Goal: Transaction & Acquisition: Purchase product/service

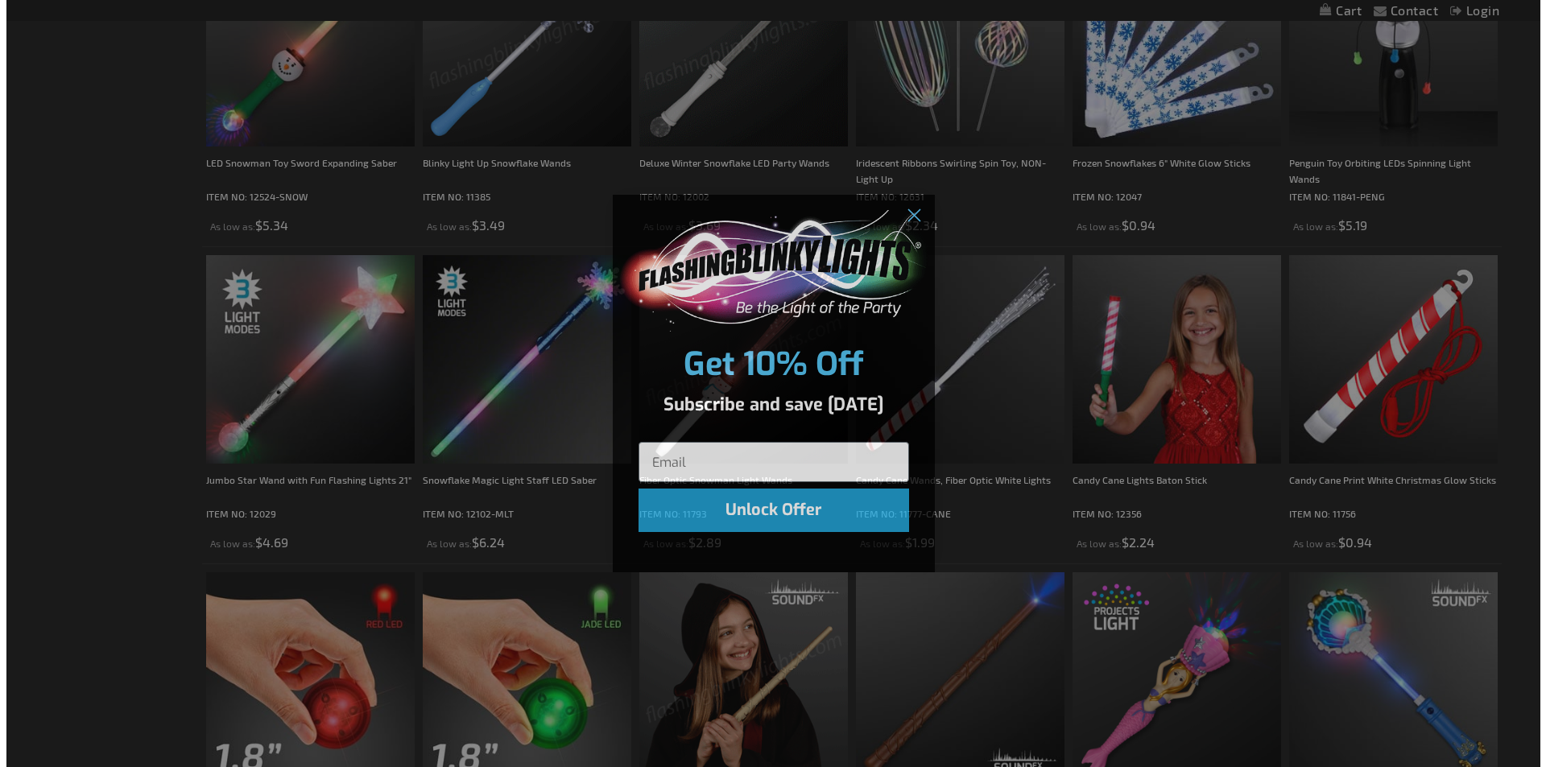
scroll to position [726, 0]
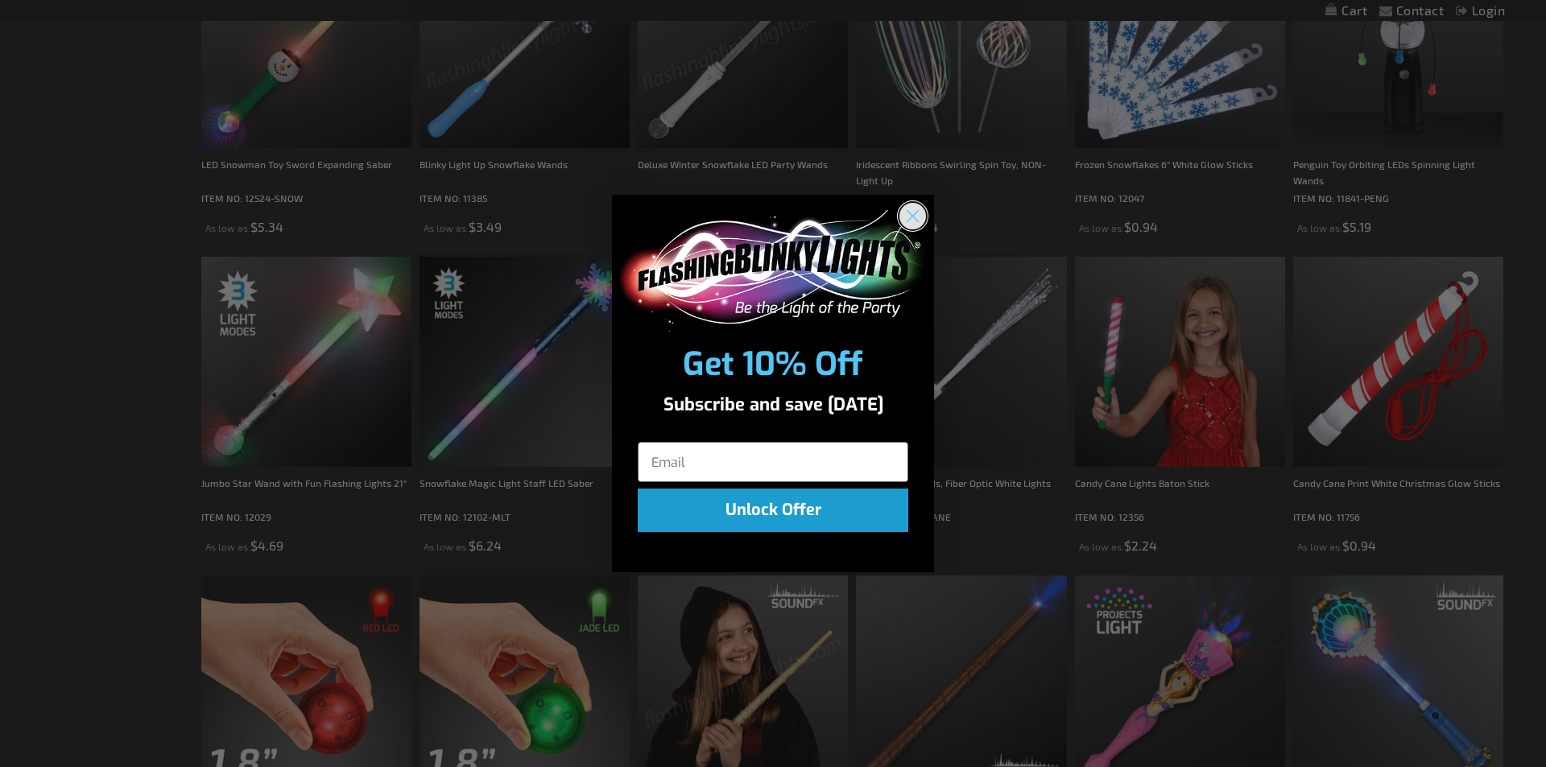
click at [909, 218] on circle "Close dialog" at bounding box center [913, 216] width 27 height 27
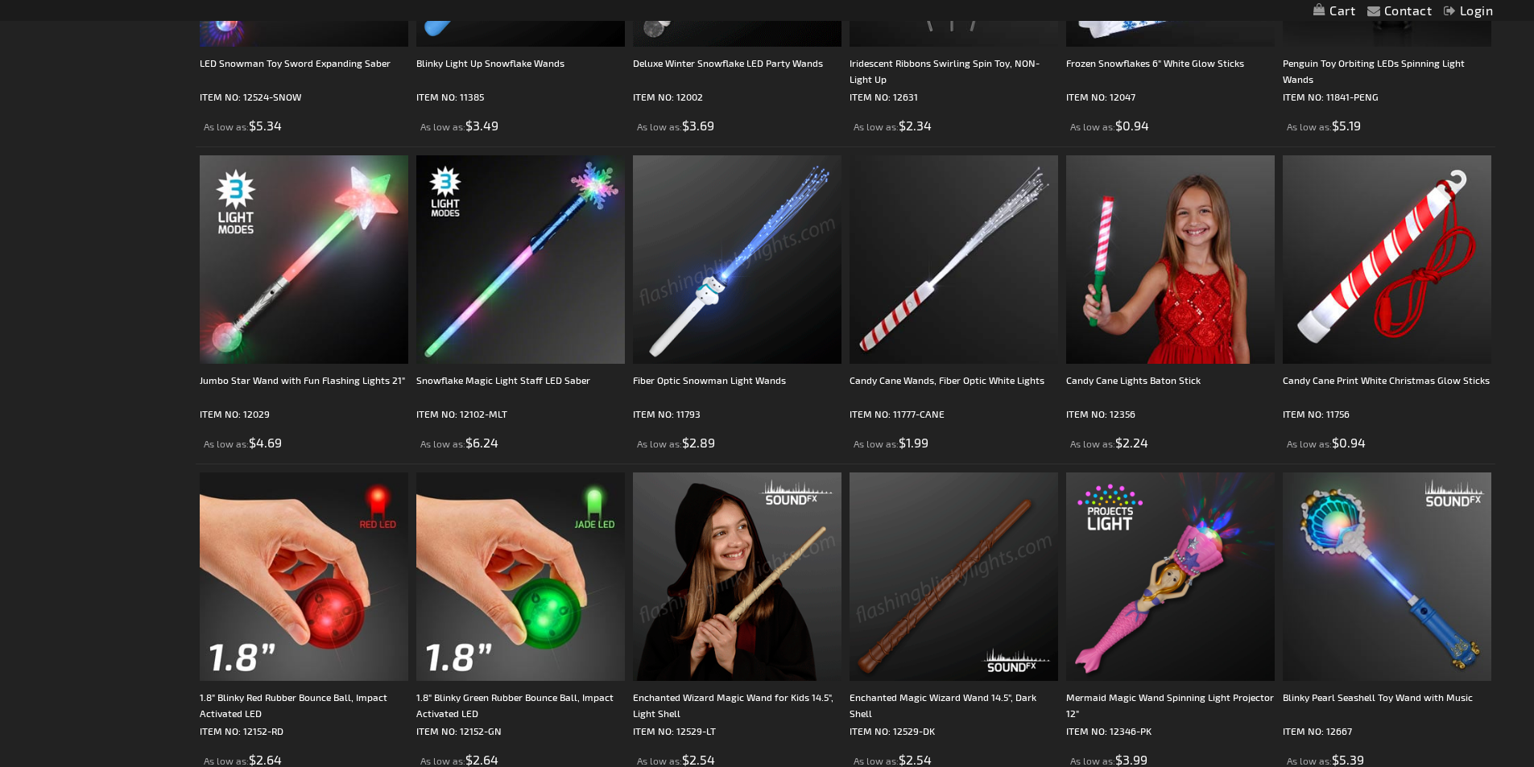
scroll to position [709, 0]
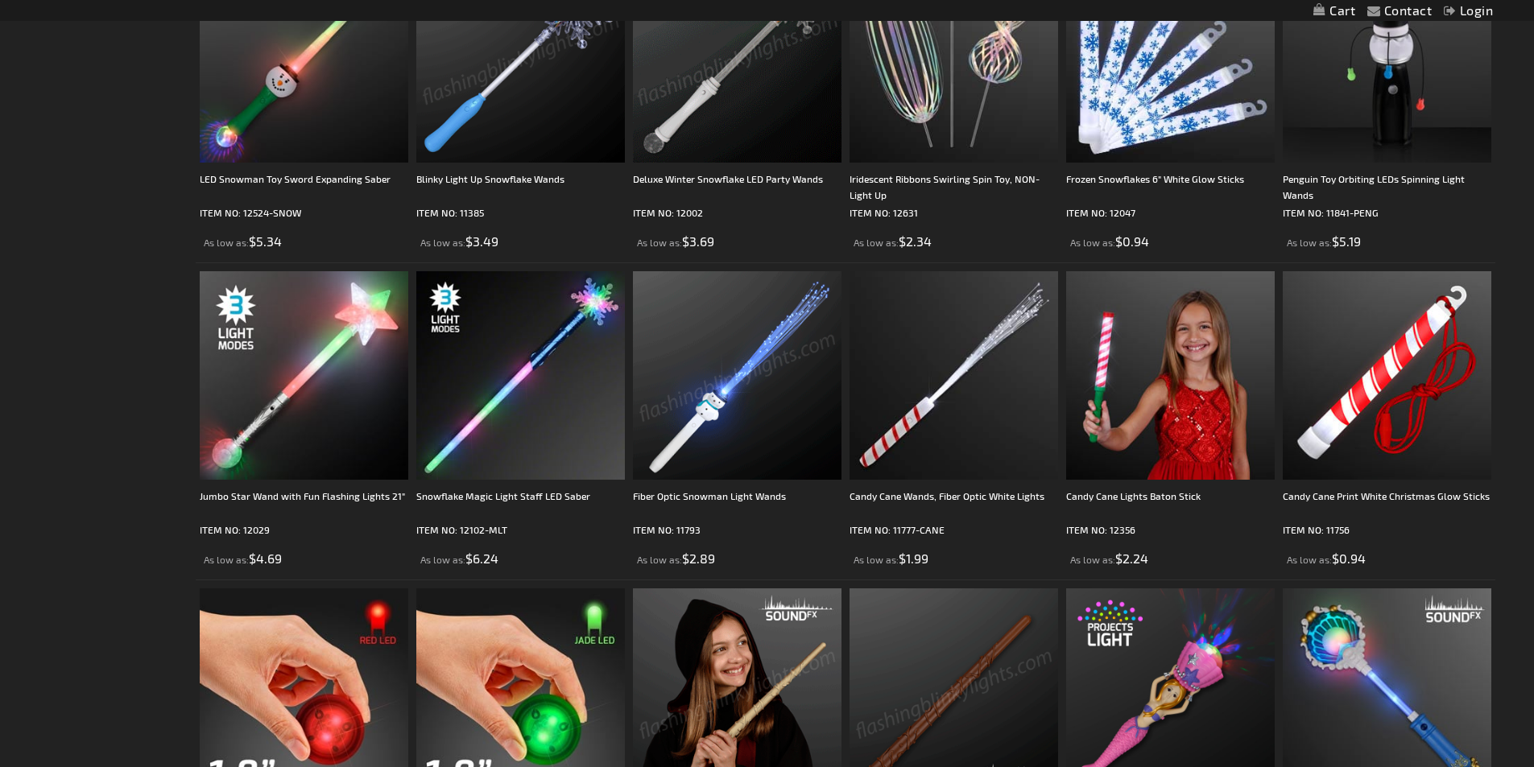
click at [763, 381] on img at bounding box center [737, 375] width 209 height 209
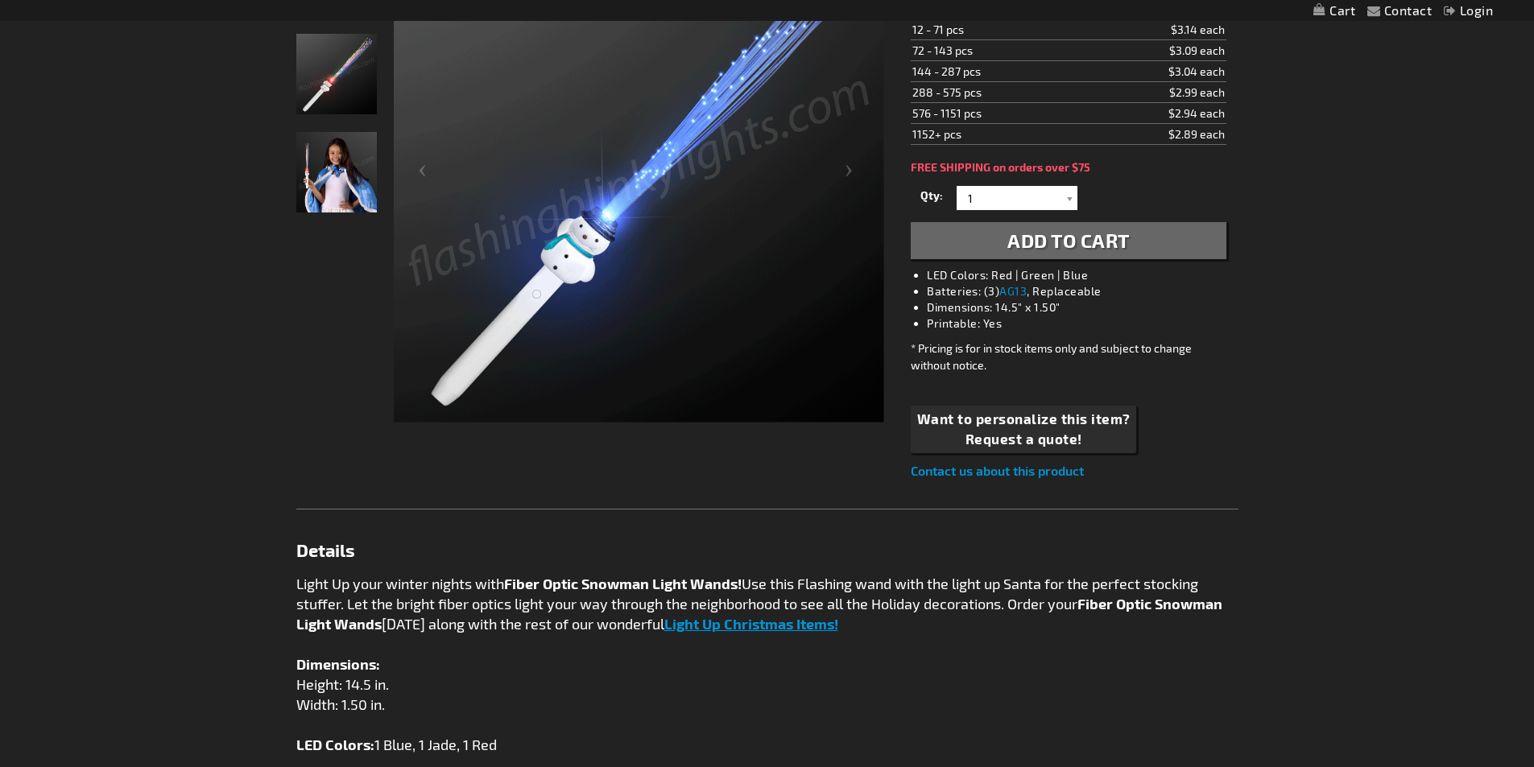
click at [338, 172] on img "Girl displaying Fiber Optic Snowman Light Wands" at bounding box center [336, 172] width 81 height 81
